Goal: Information Seeking & Learning: Learn about a topic

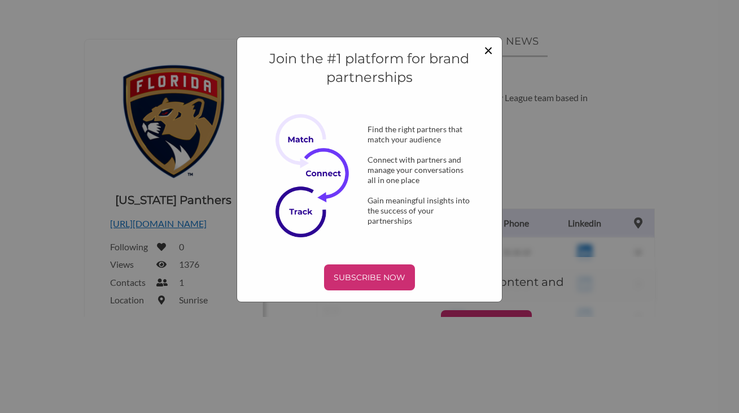
click at [491, 47] on span "×" at bounding box center [488, 49] width 9 height 19
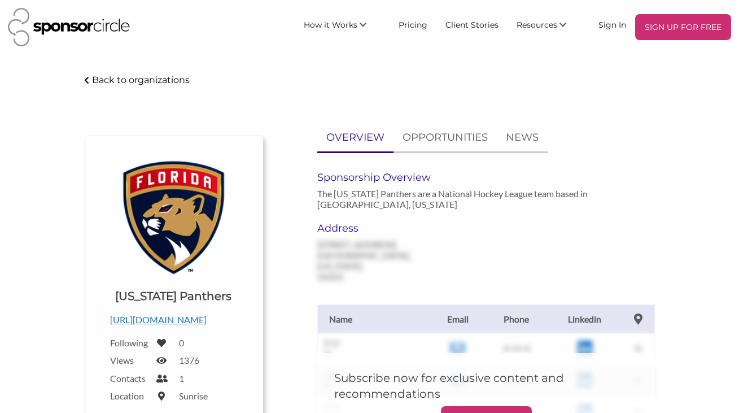
scroll to position [96, 0]
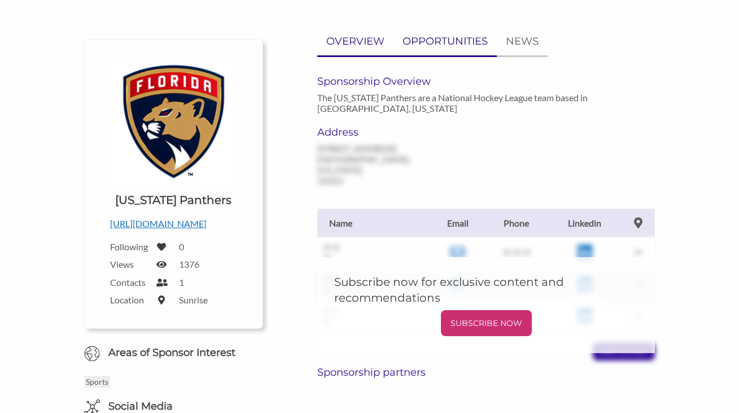
click at [426, 49] on p "OPPORTUNITIES" at bounding box center [445, 41] width 85 height 16
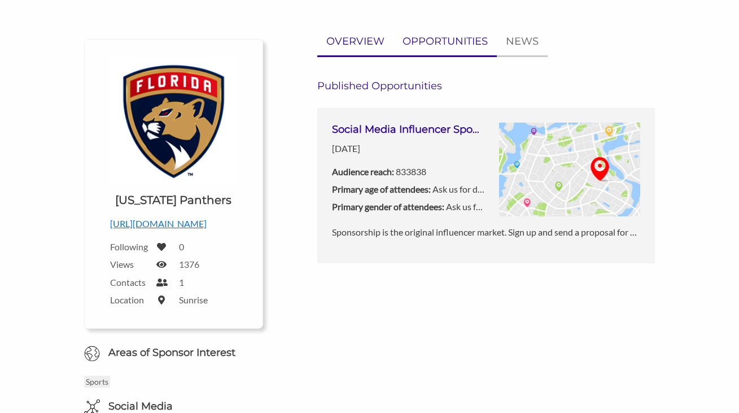
click at [373, 45] on p "OVERVIEW" at bounding box center [355, 41] width 58 height 16
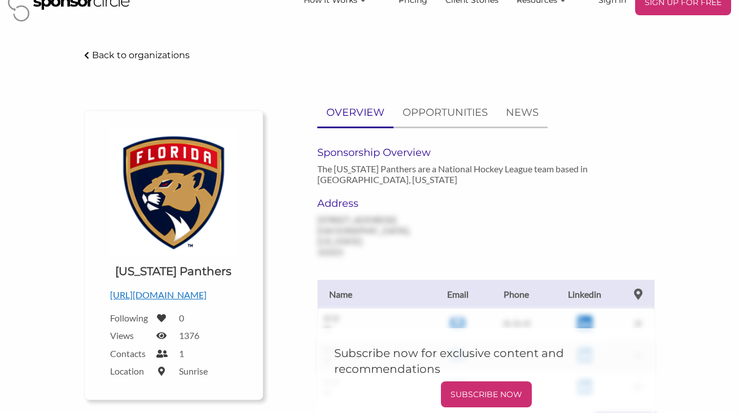
scroll to position [0, 0]
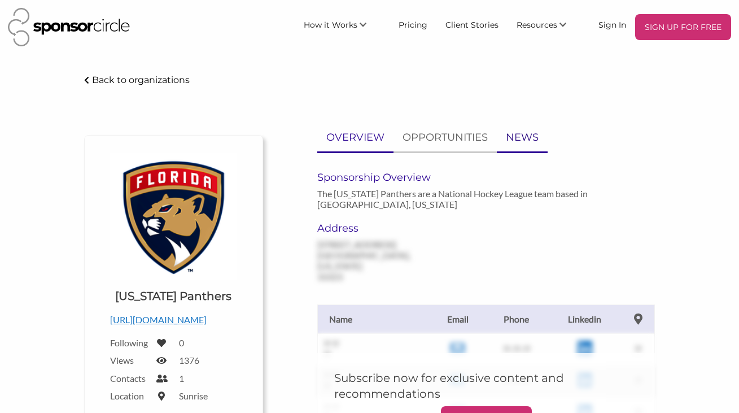
click at [541, 138] on link "NEWS" at bounding box center [522, 138] width 51 height 28
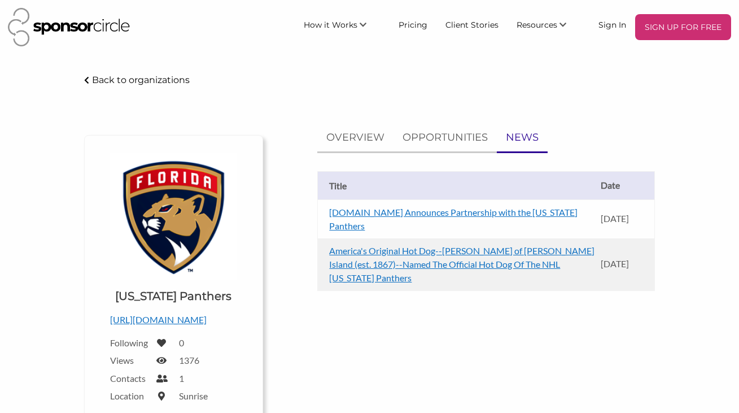
click at [373, 215] on link "[DOMAIN_NAME] Announces Partnership with the [US_STATE] Panthers" at bounding box center [453, 219] width 249 height 24
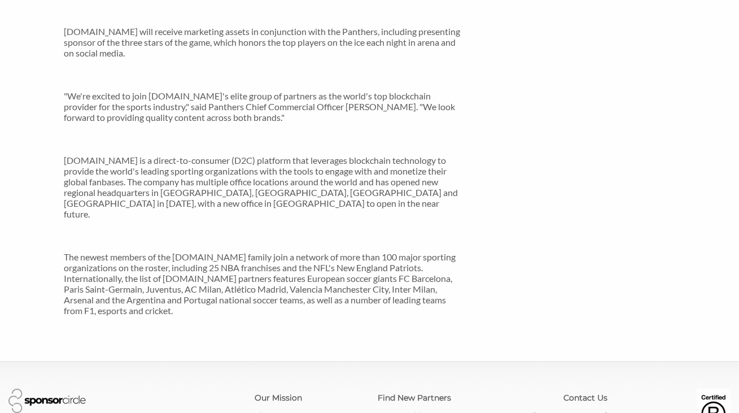
scroll to position [504, 0]
